Goal: Task Accomplishment & Management: Use online tool/utility

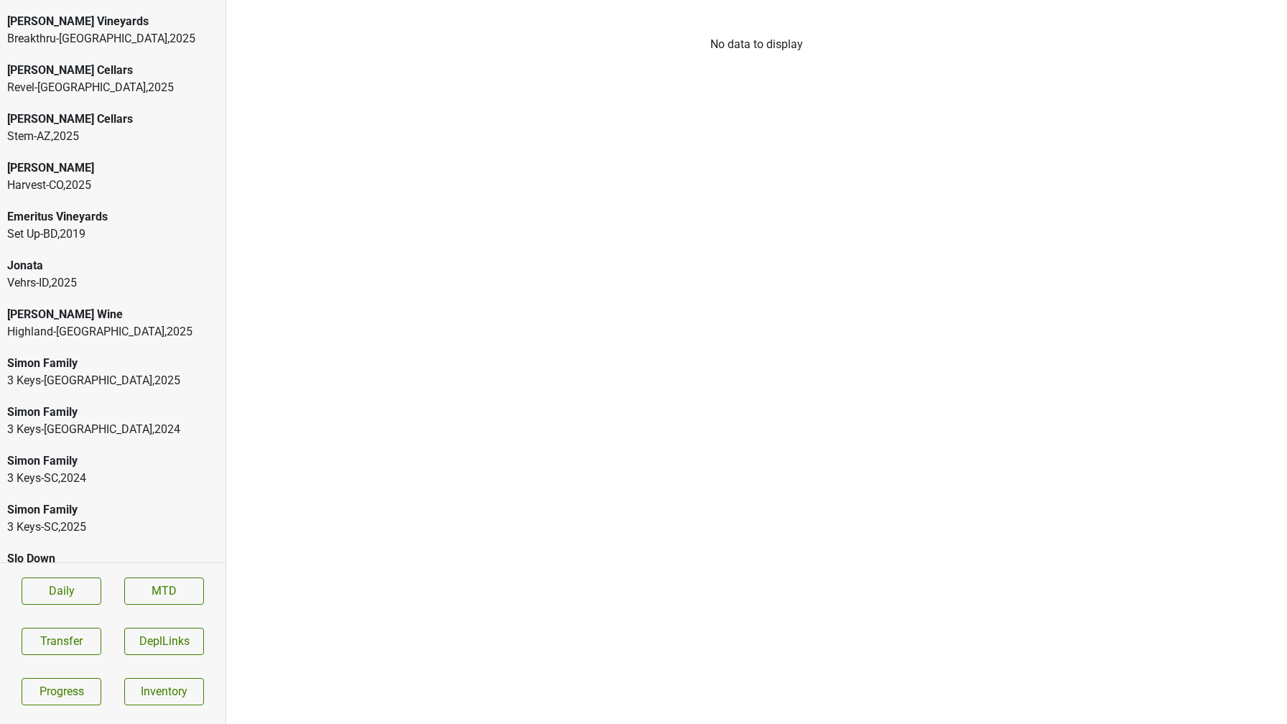
scroll to position [170, 0]
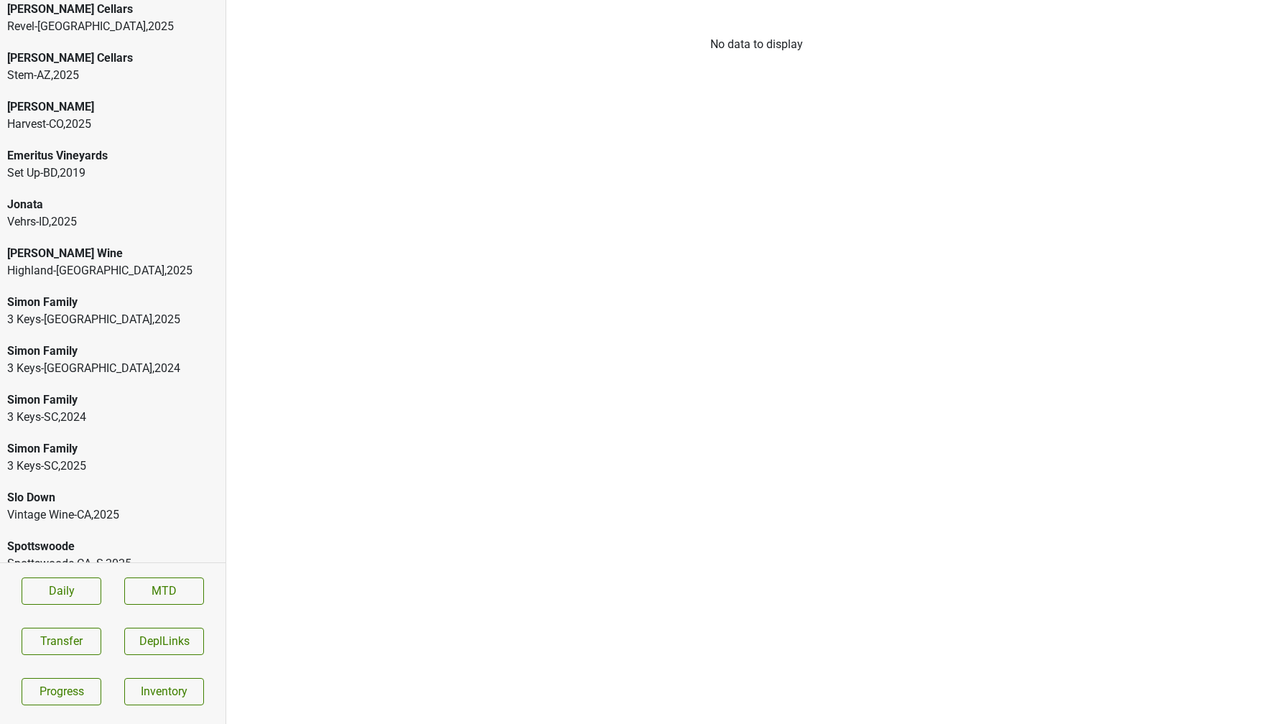
click at [87, 489] on div "Slo Down" at bounding box center [112, 497] width 211 height 17
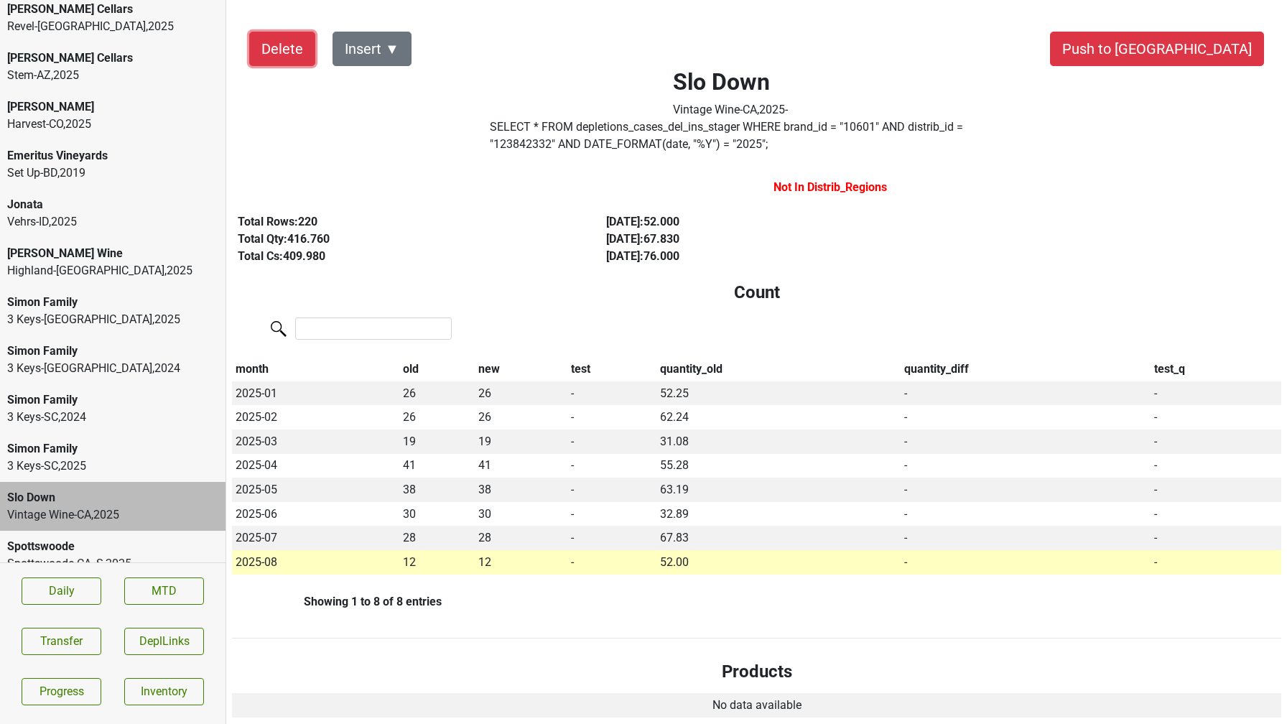
click at [290, 53] on button "Delete" at bounding box center [282, 49] width 66 height 34
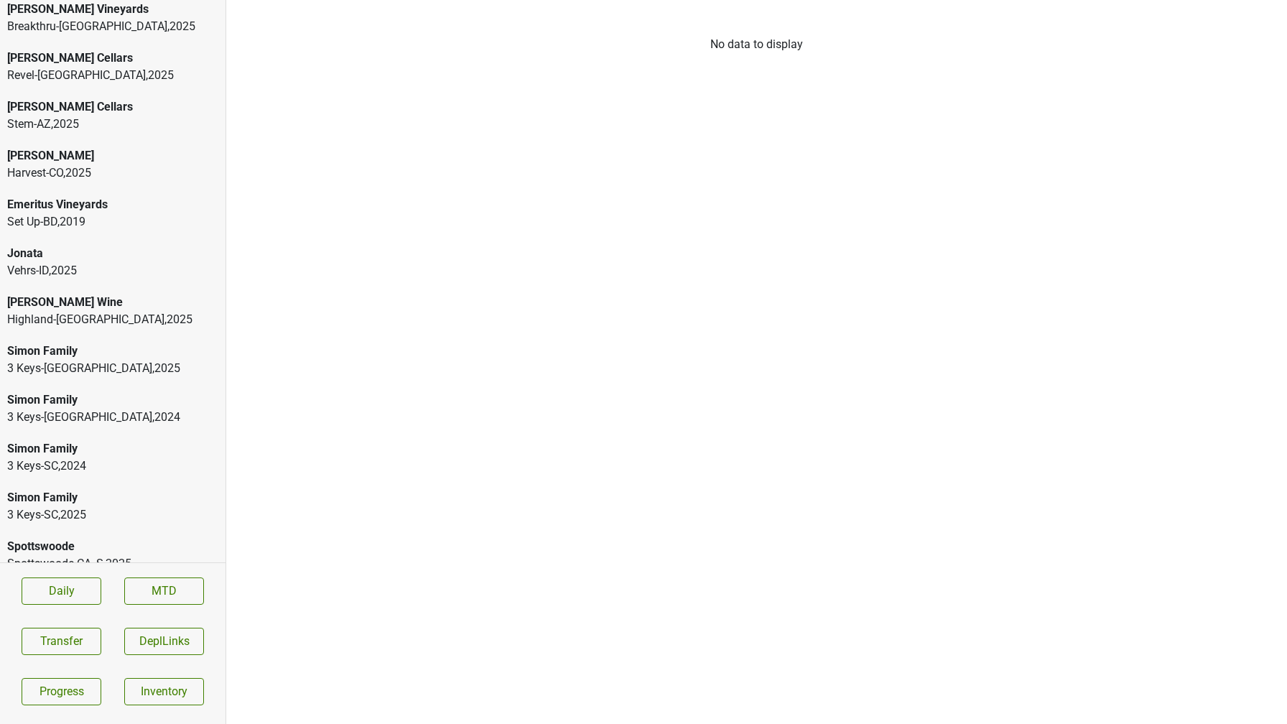
scroll to position [0, 0]
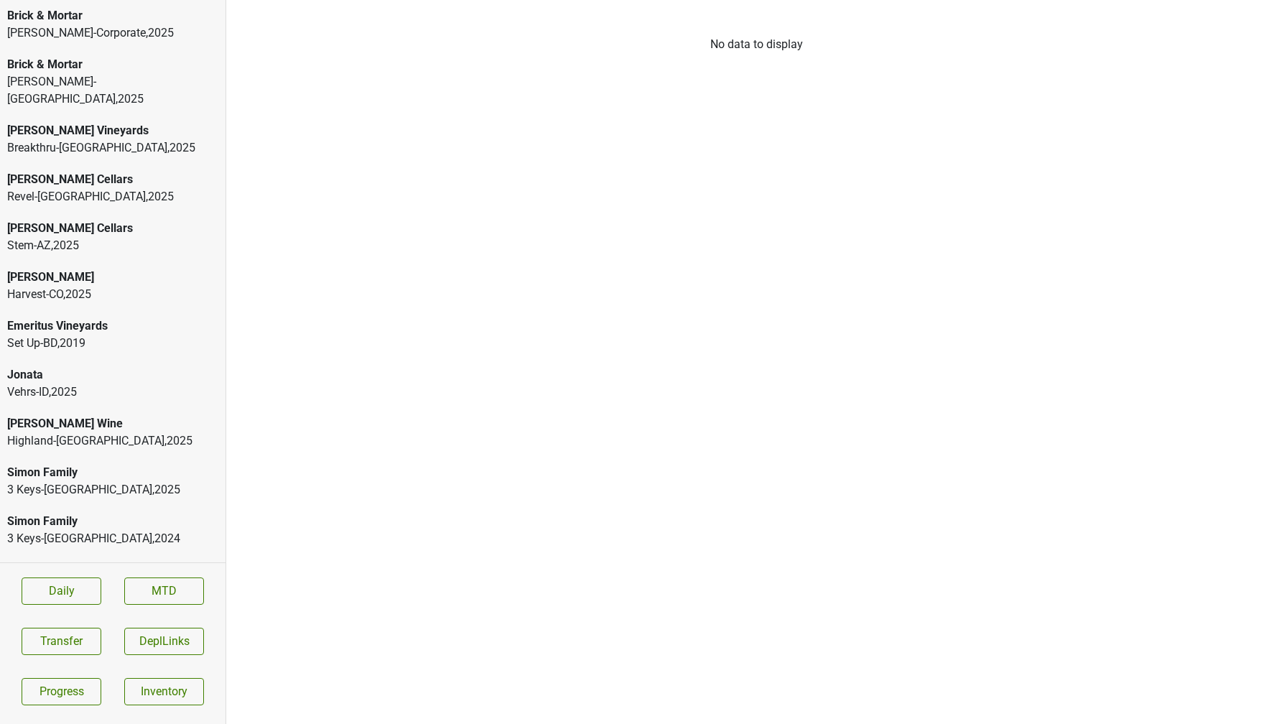
click at [121, 139] on div "Breakthru-[GEOGRAPHIC_DATA] , 2025" at bounding box center [112, 147] width 211 height 17
click at [91, 122] on div "[PERSON_NAME] Vineyards" at bounding box center [112, 130] width 211 height 17
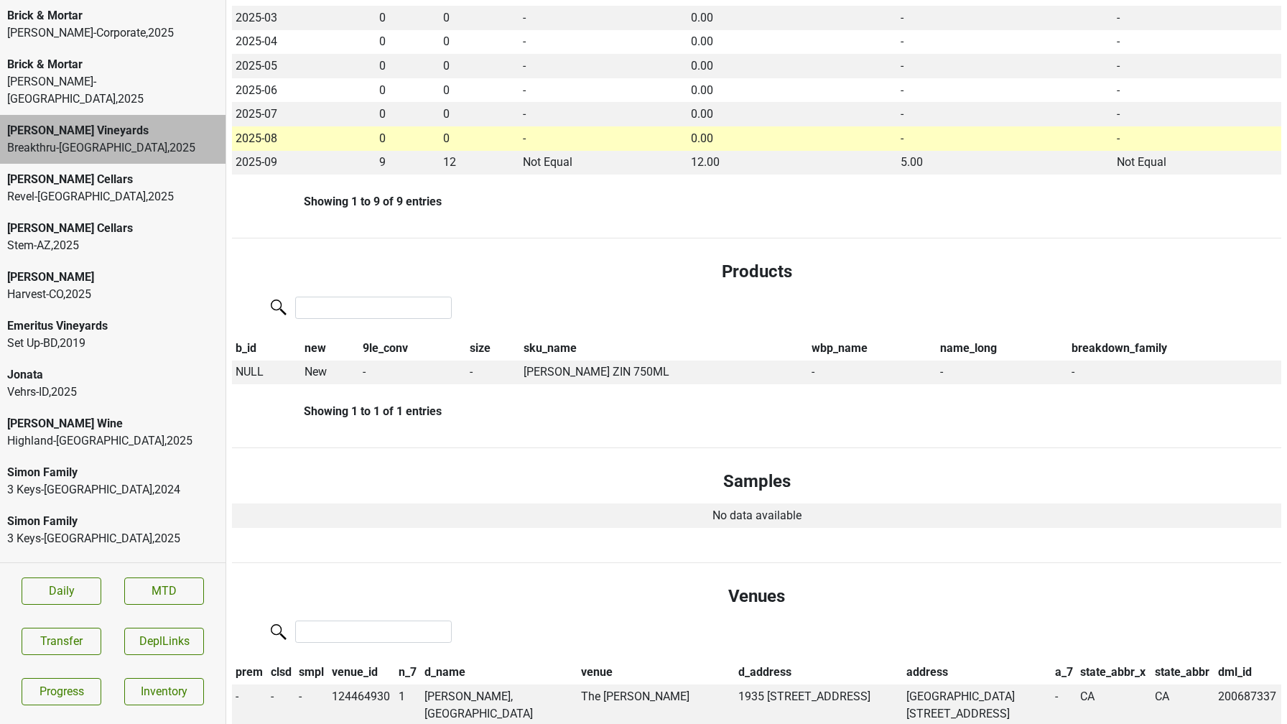
scroll to position [466, 0]
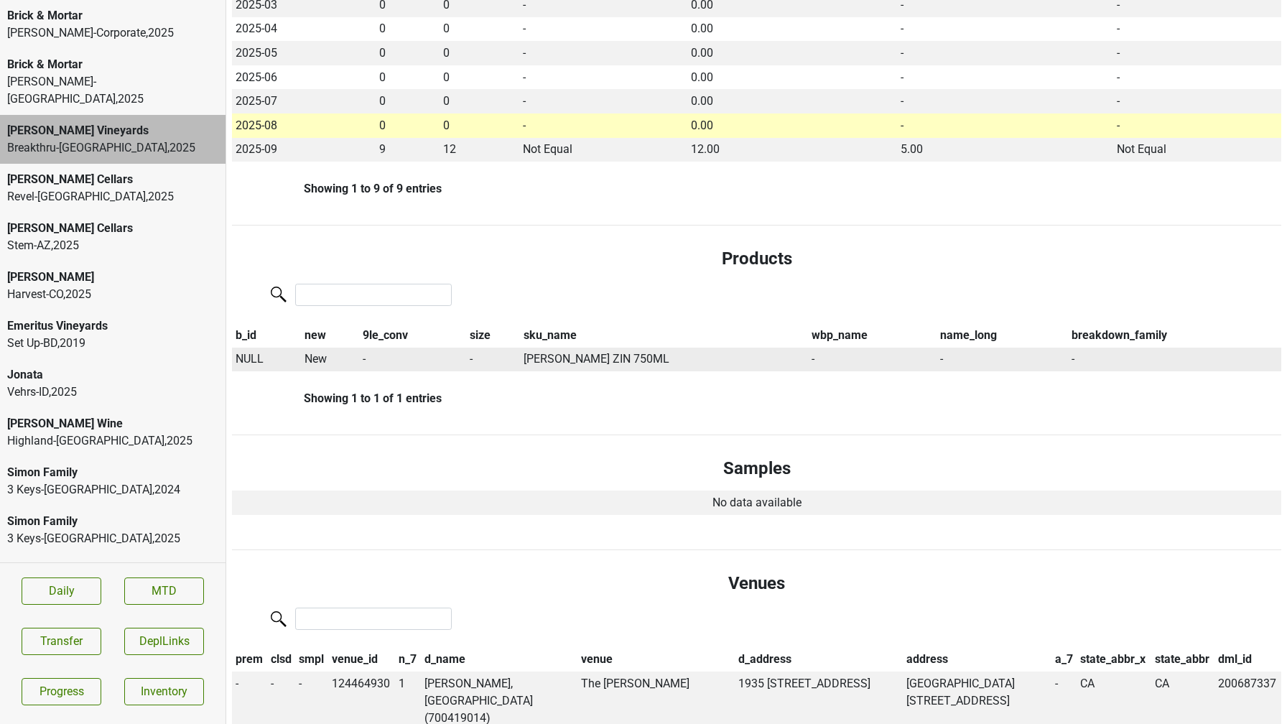
click at [249, 358] on span "NULL" at bounding box center [250, 359] width 28 height 14
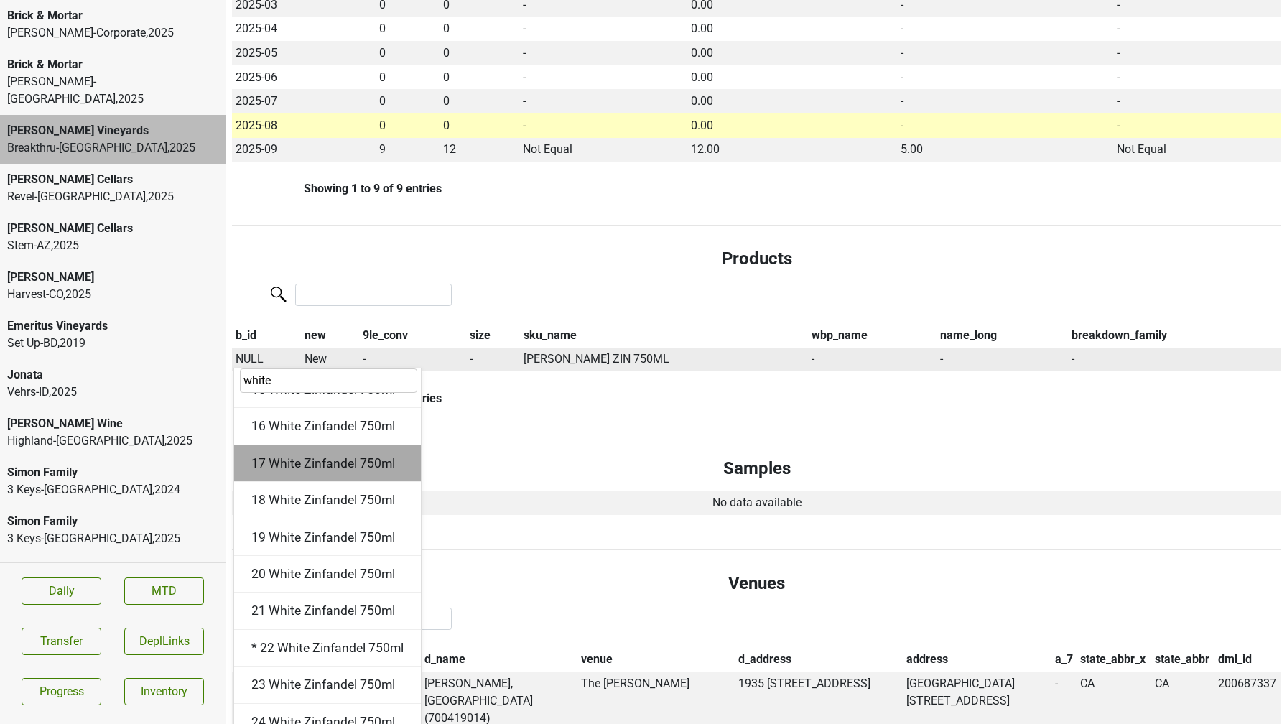
scroll to position [121, 0]
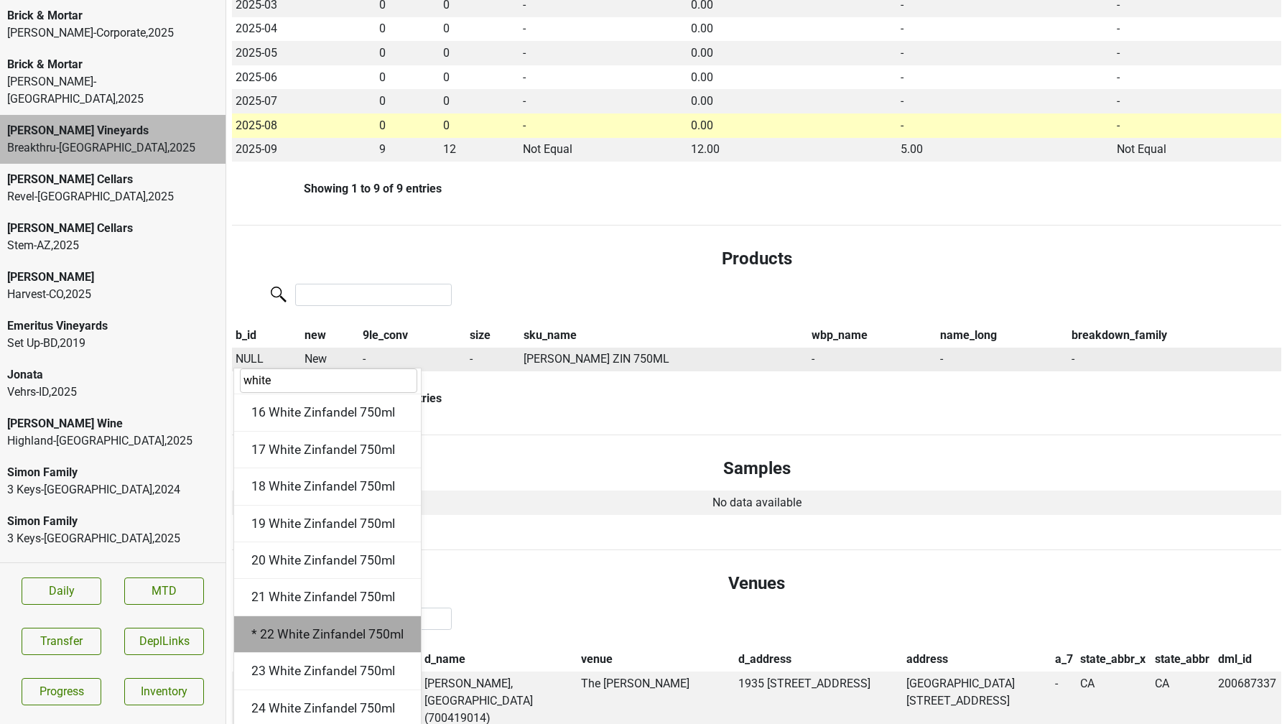
type input "white"
click at [282, 637] on div "* 22 White Zinfandel 750ml" at bounding box center [327, 634] width 187 height 37
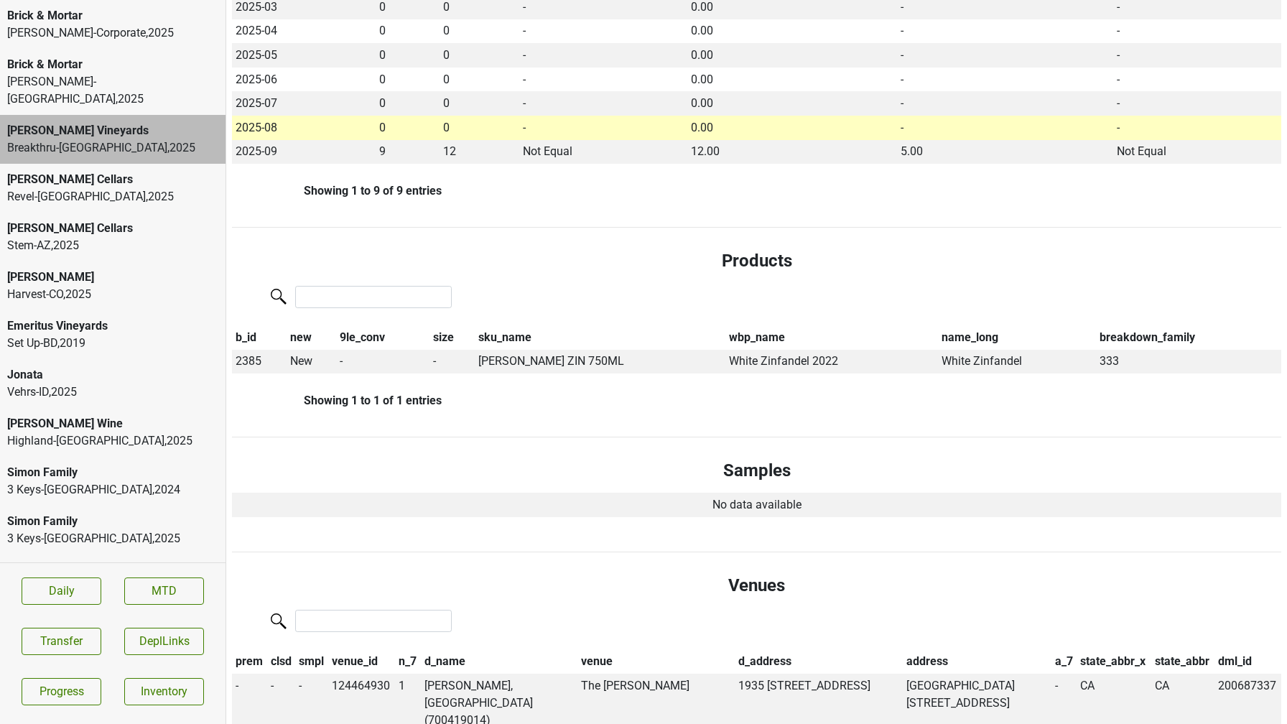
scroll to position [0, 0]
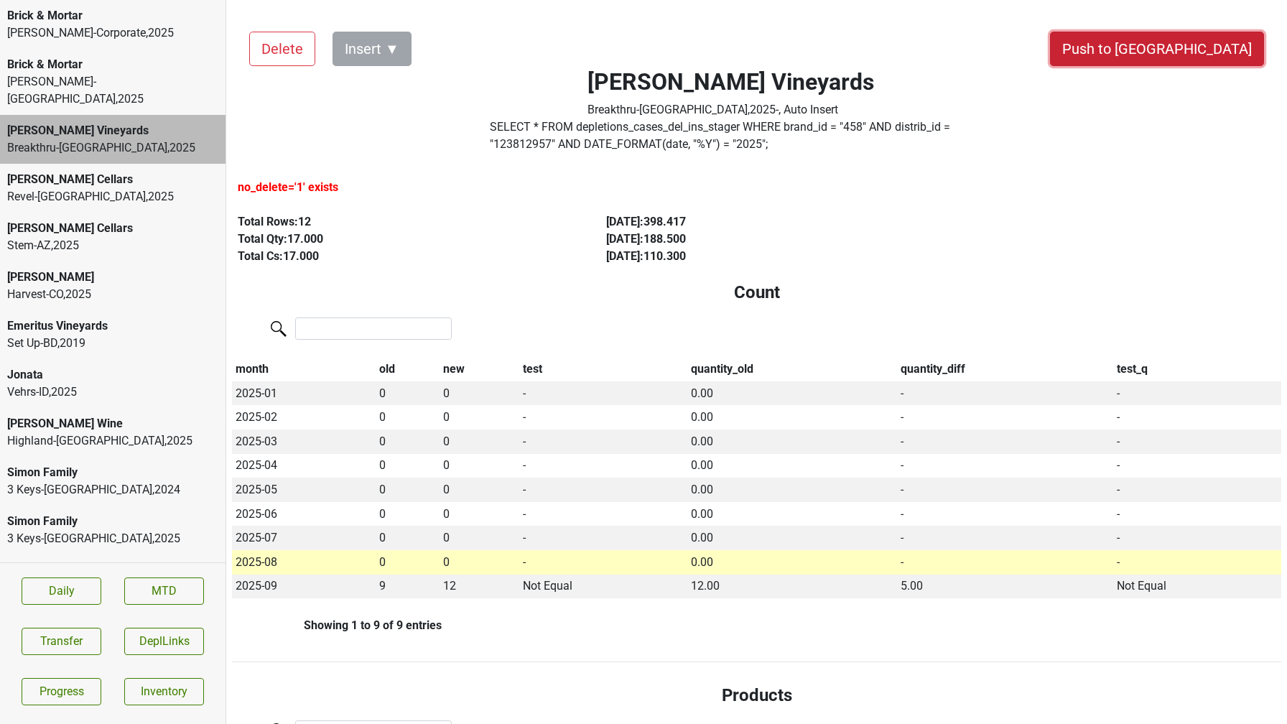
click at [1185, 50] on button "Push to [GEOGRAPHIC_DATA]" at bounding box center [1157, 49] width 214 height 34
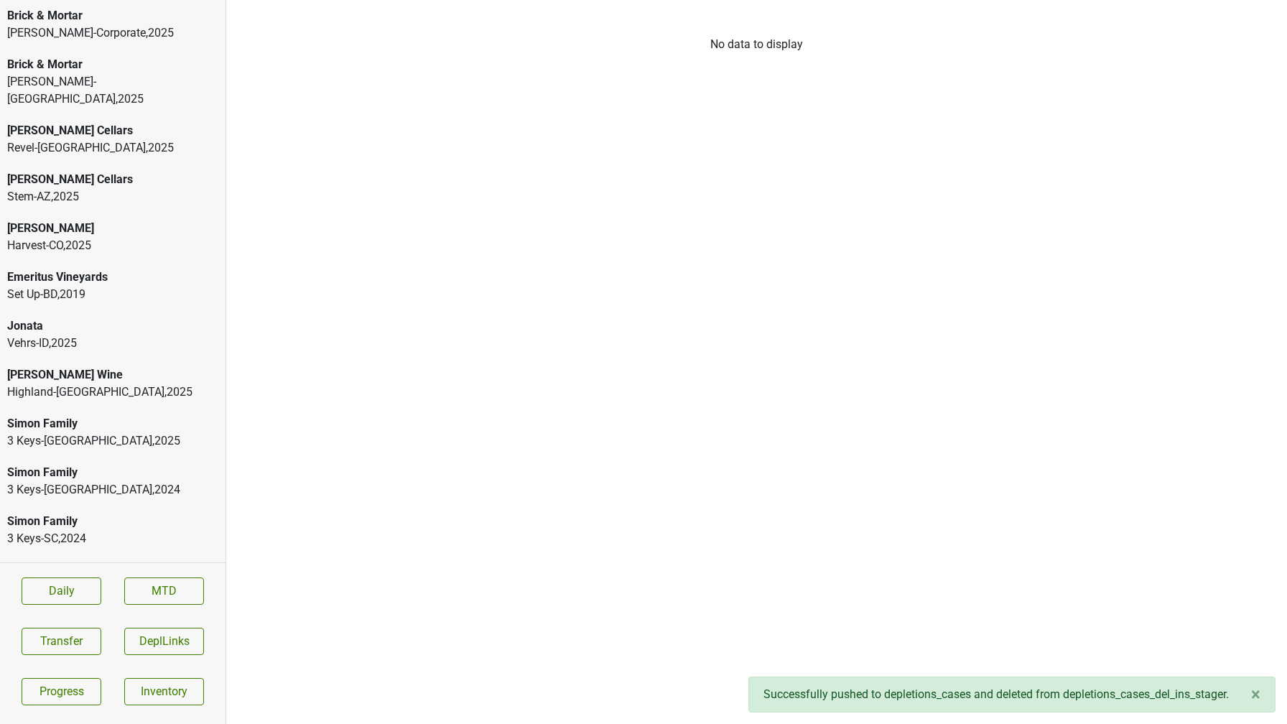
click at [46, 39] on div "[PERSON_NAME]-Corporate , 2025" at bounding box center [112, 32] width 211 height 17
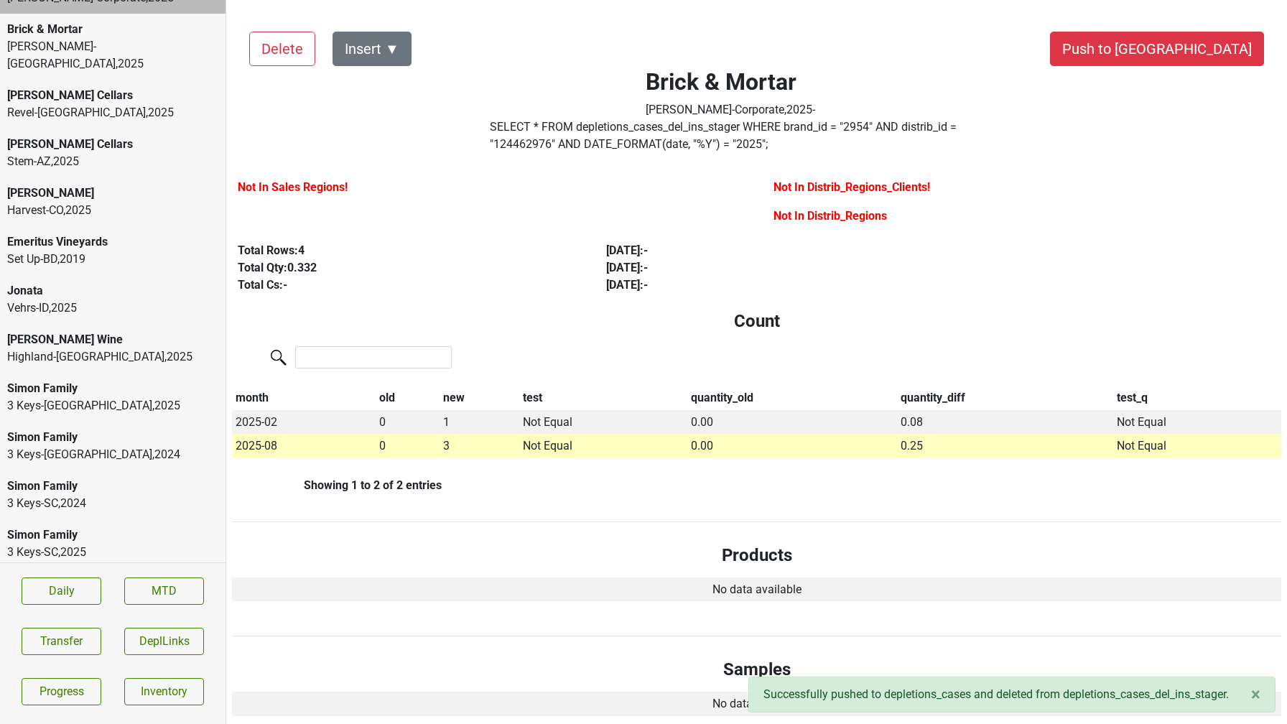
scroll to position [73, 0]
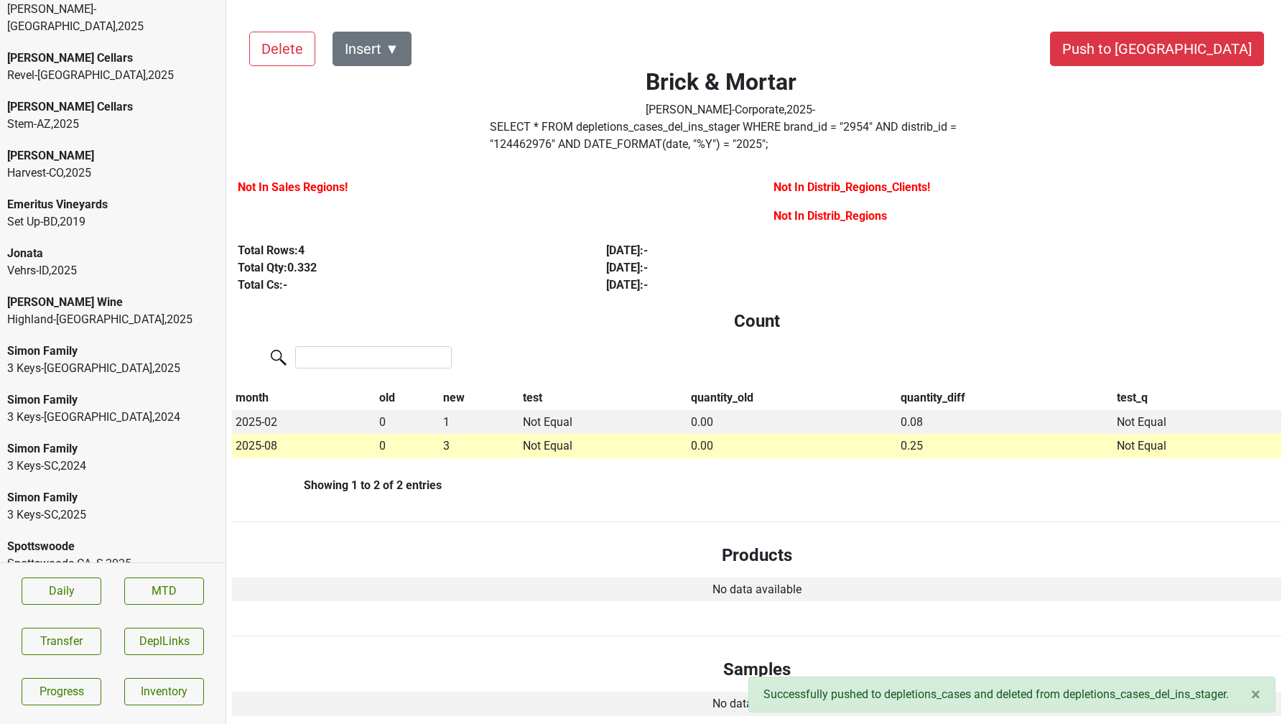
click at [48, 245] on div "Jonata" at bounding box center [112, 253] width 211 height 17
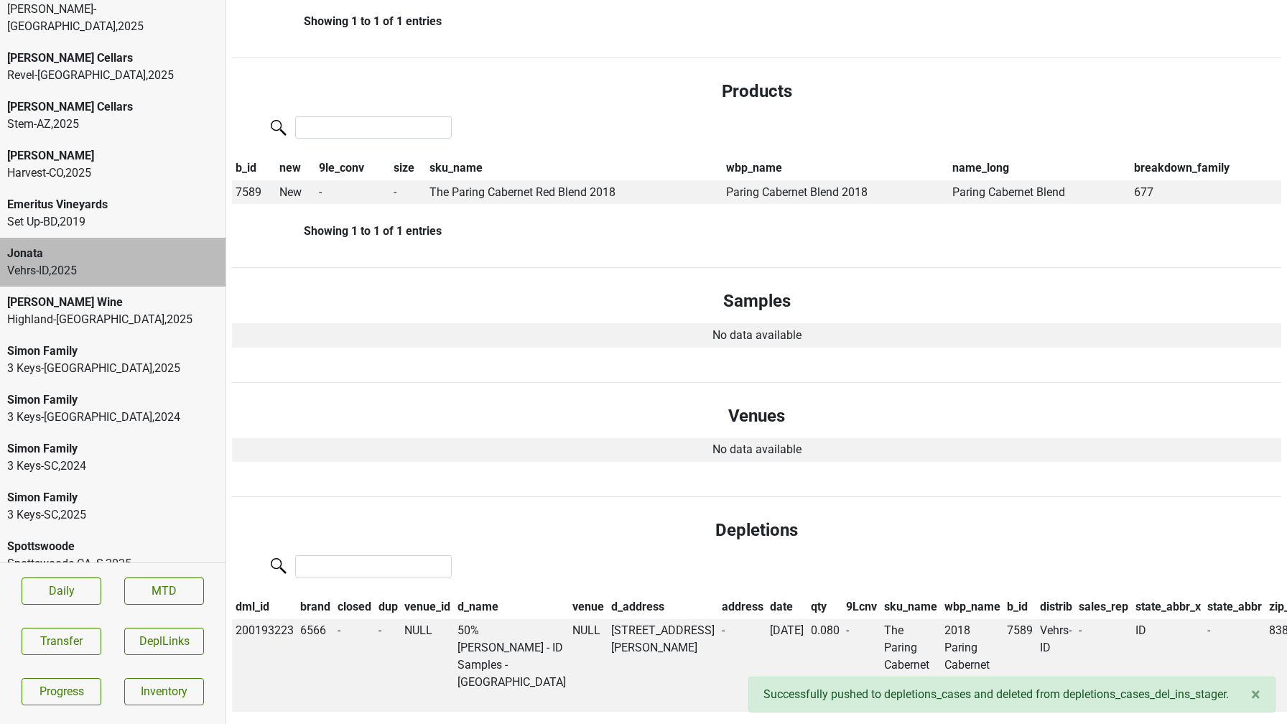
scroll to position [532, 0]
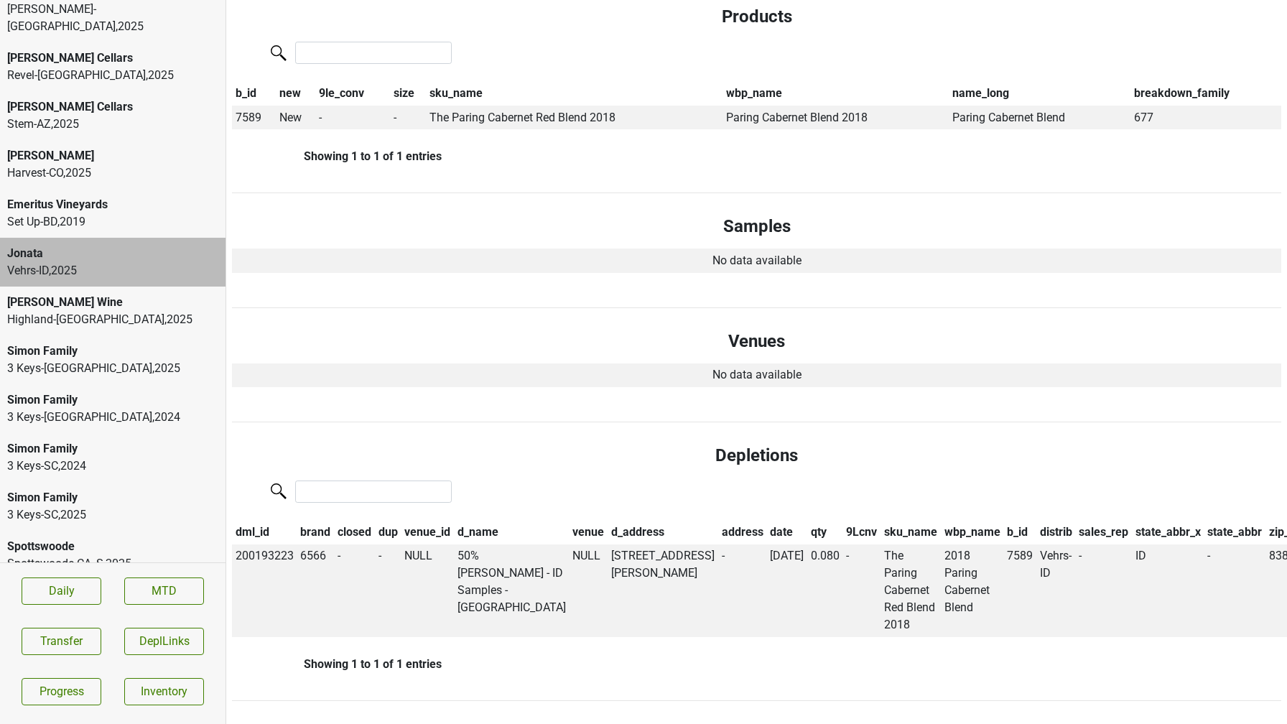
click at [113, 311] on div "Highland-[GEOGRAPHIC_DATA] , 2025" at bounding box center [112, 319] width 211 height 17
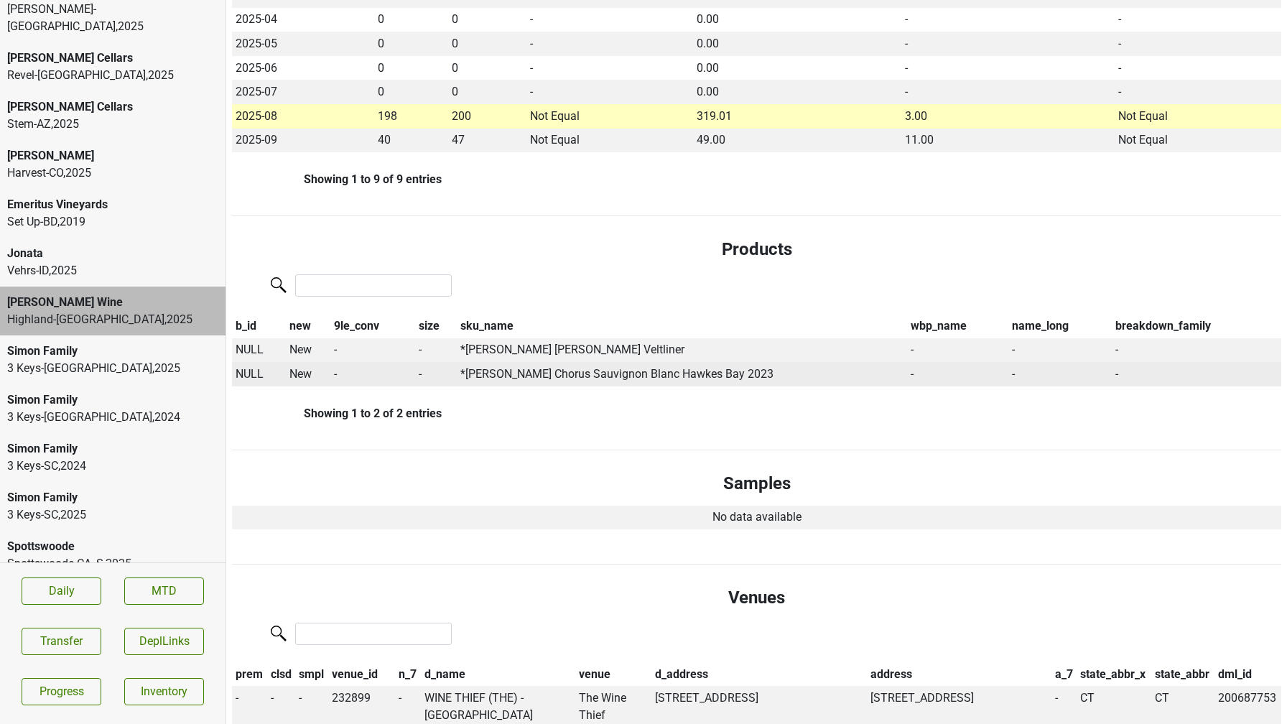
scroll to position [0, 0]
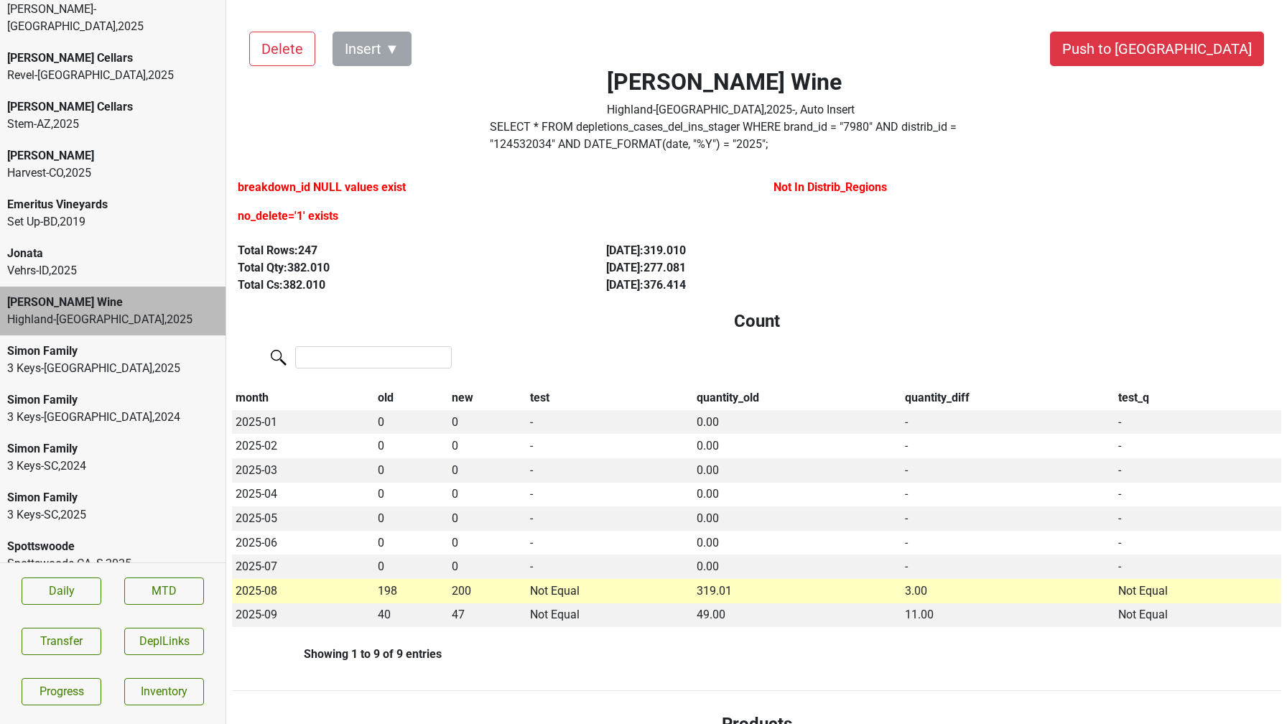
click at [532, 147] on label "SELECT * FROM depletions_cases_del_ins_stager WHERE brand_id = " 7980 " AND dis…" at bounding box center [731, 136] width 482 height 34
